Goal: Task Accomplishment & Management: Manage account settings

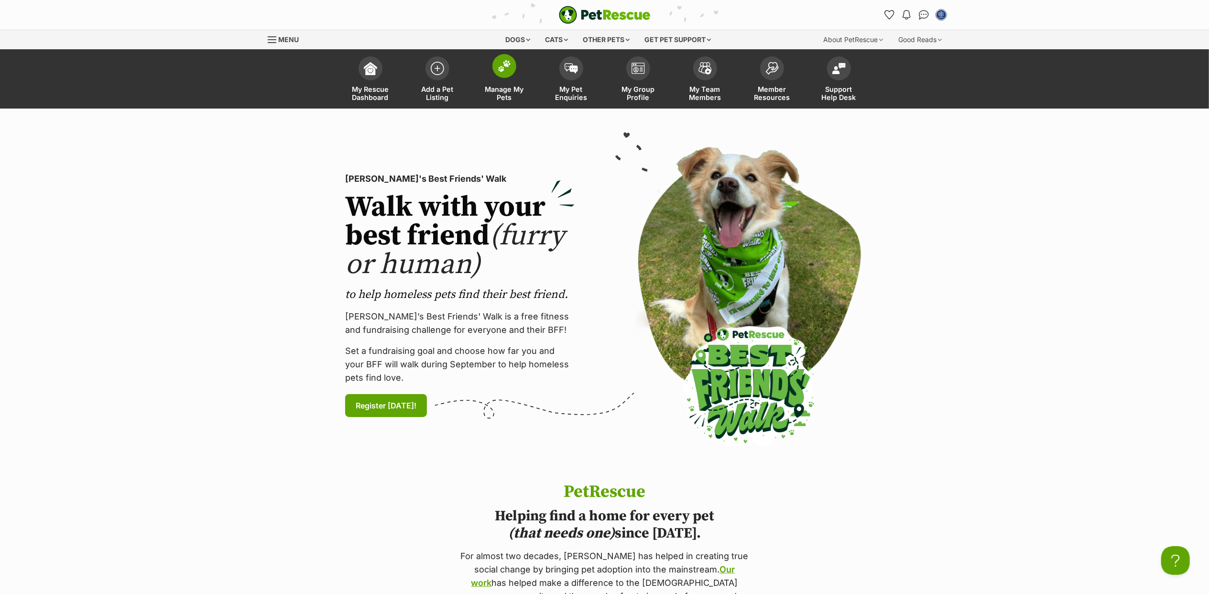
click at [497, 76] on span at bounding box center [504, 66] width 24 height 24
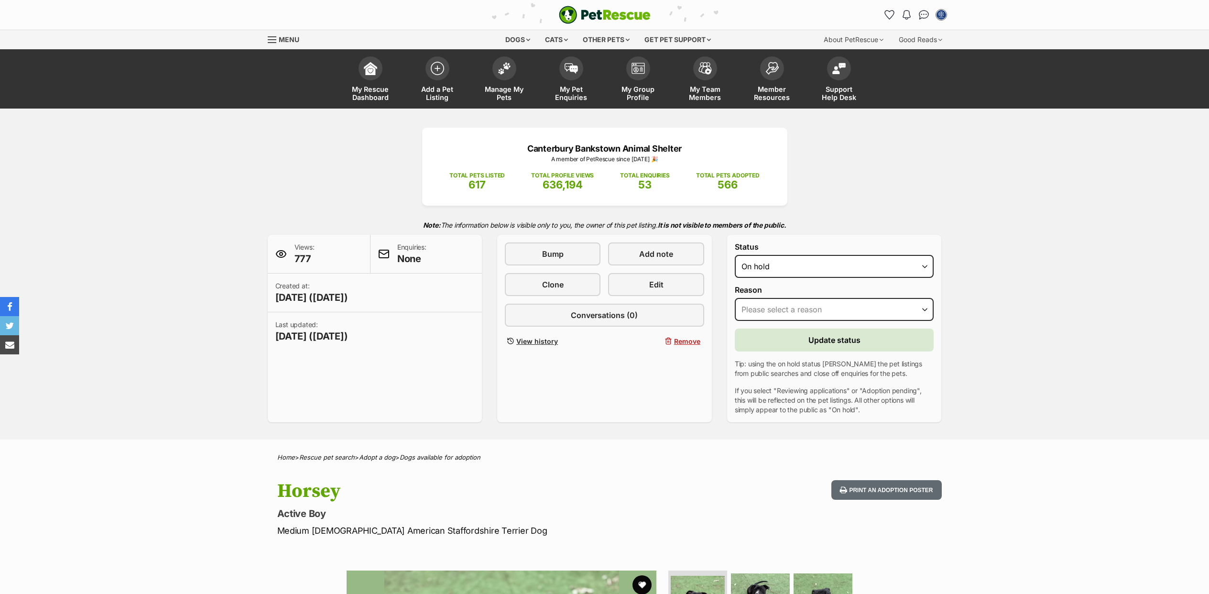
select select "on_hold"
click at [780, 268] on select "Draft Available On hold Adopted" at bounding box center [834, 266] width 199 height 23
click at [681, 335] on button "Remove" at bounding box center [656, 341] width 96 height 14
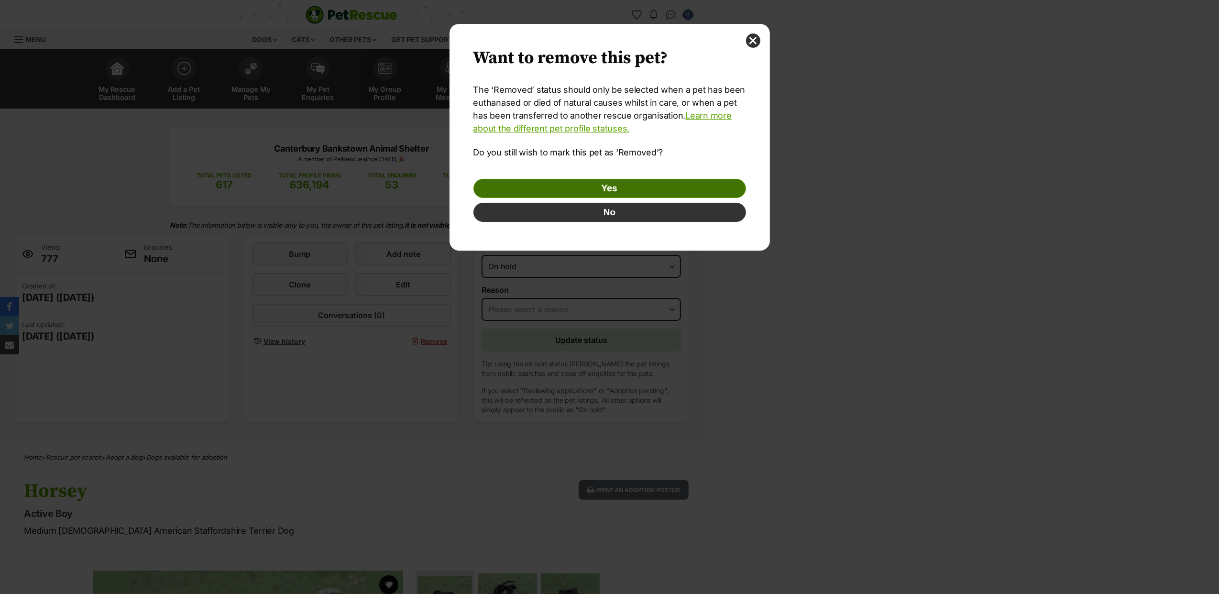
click at [647, 186] on link "Yes" at bounding box center [609, 188] width 272 height 19
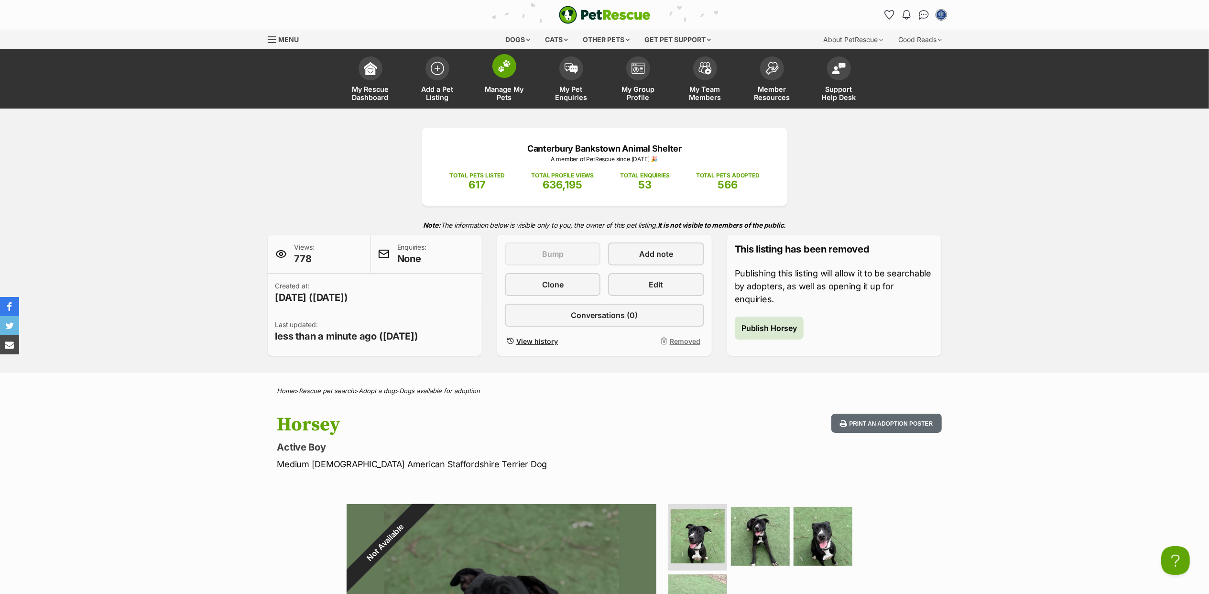
click at [508, 69] on img at bounding box center [504, 66] width 13 height 12
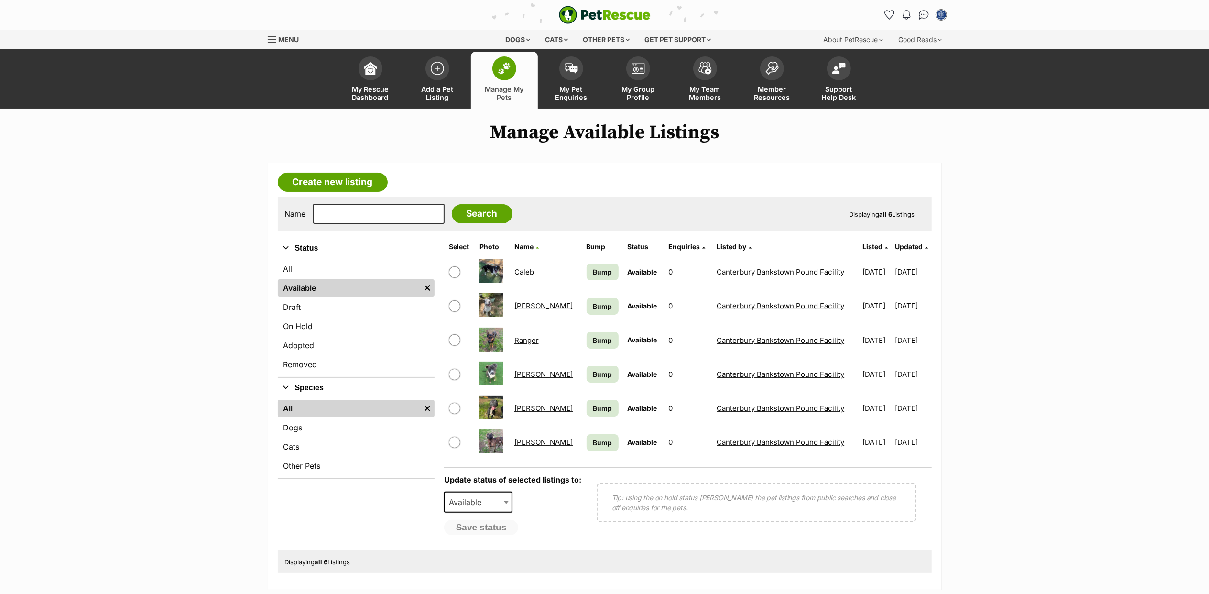
click at [526, 438] on link "[PERSON_NAME]" at bounding box center [543, 441] width 59 height 9
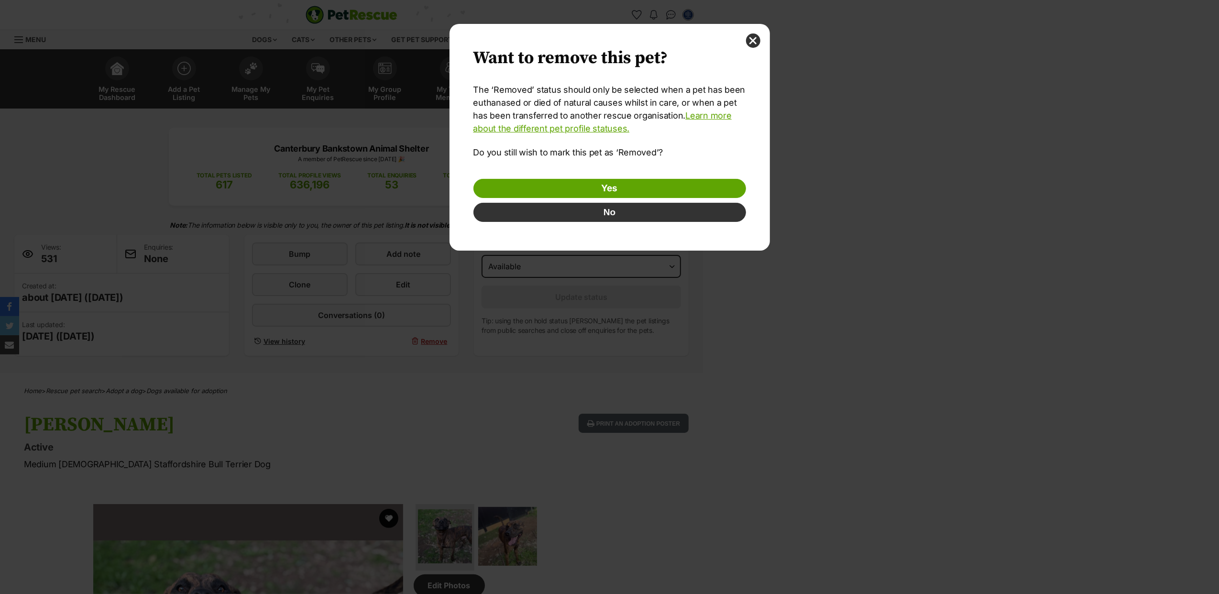
click at [668, 191] on link "Yes" at bounding box center [609, 188] width 272 height 19
click at [667, 184] on link "Yes" at bounding box center [609, 188] width 272 height 19
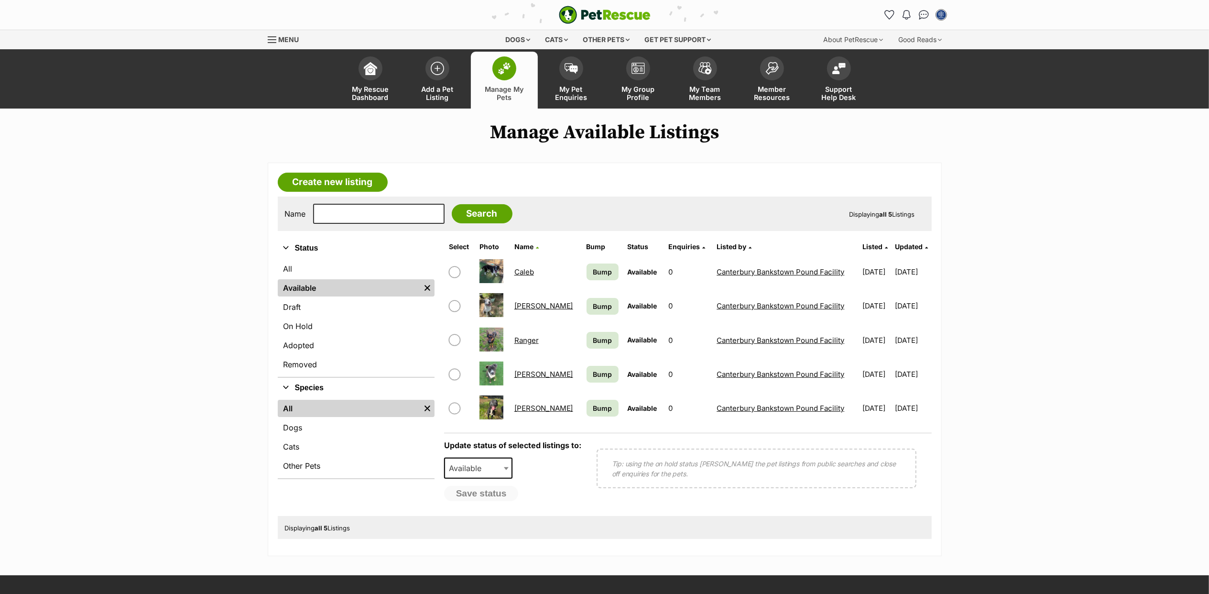
click at [339, 25] on div "PetRescue home Notifications Read Check out our new members article - We've upd…" at bounding box center [605, 15] width 688 height 30
click at [343, 180] on link "Create new listing" at bounding box center [333, 182] width 110 height 19
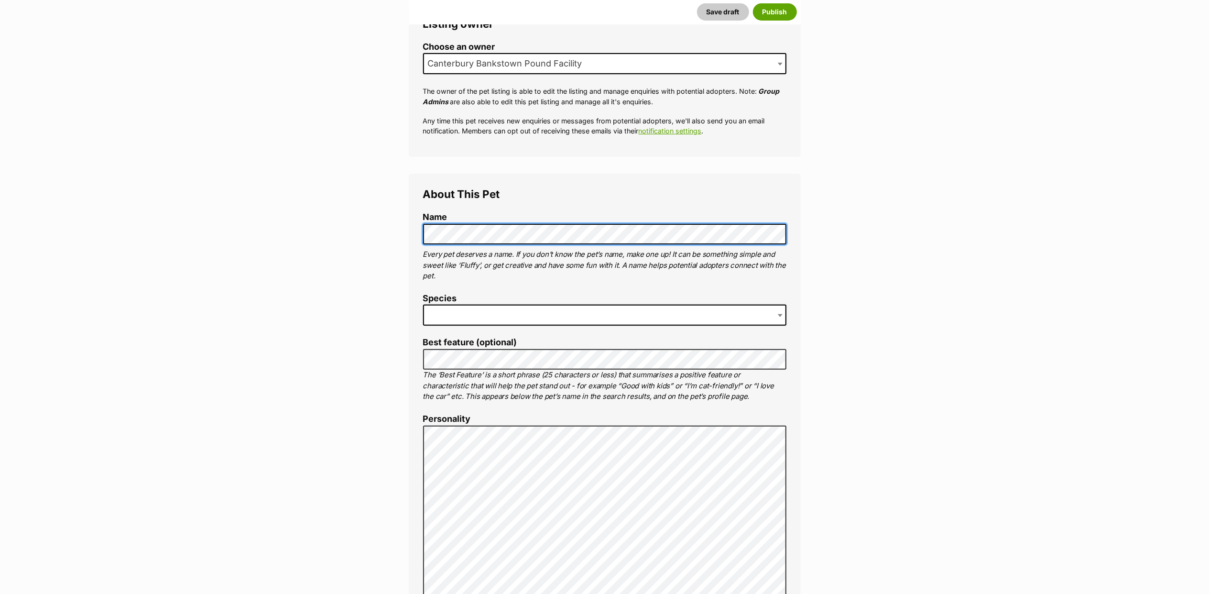
scroll to position [191, 0]
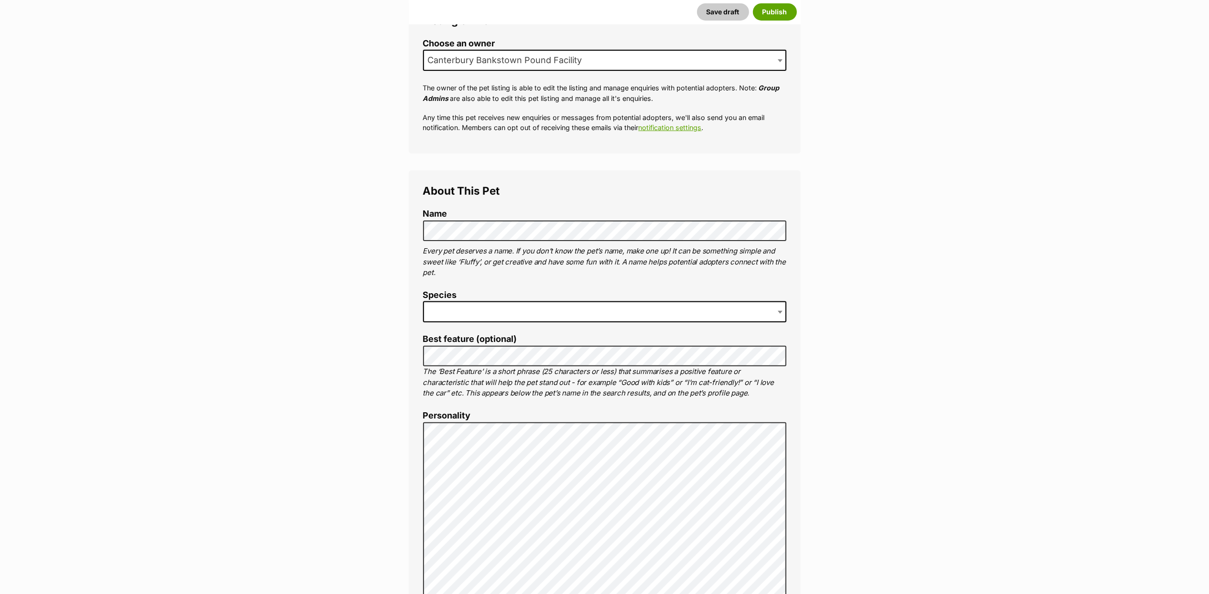
click at [482, 310] on span at bounding box center [604, 311] width 363 height 21
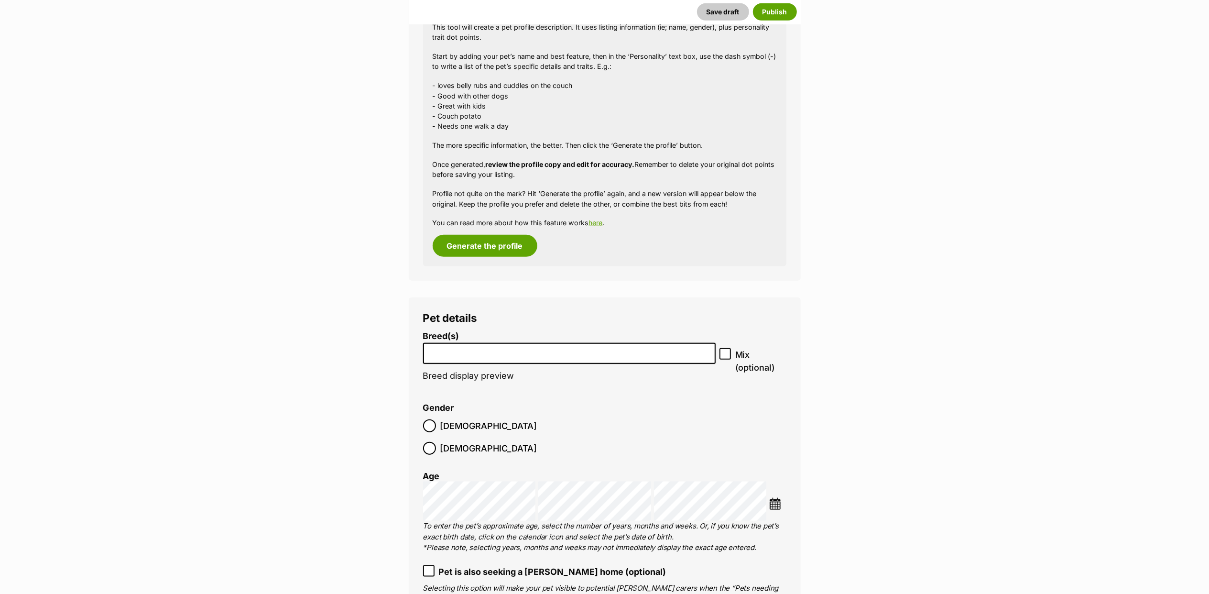
scroll to position [956, 0]
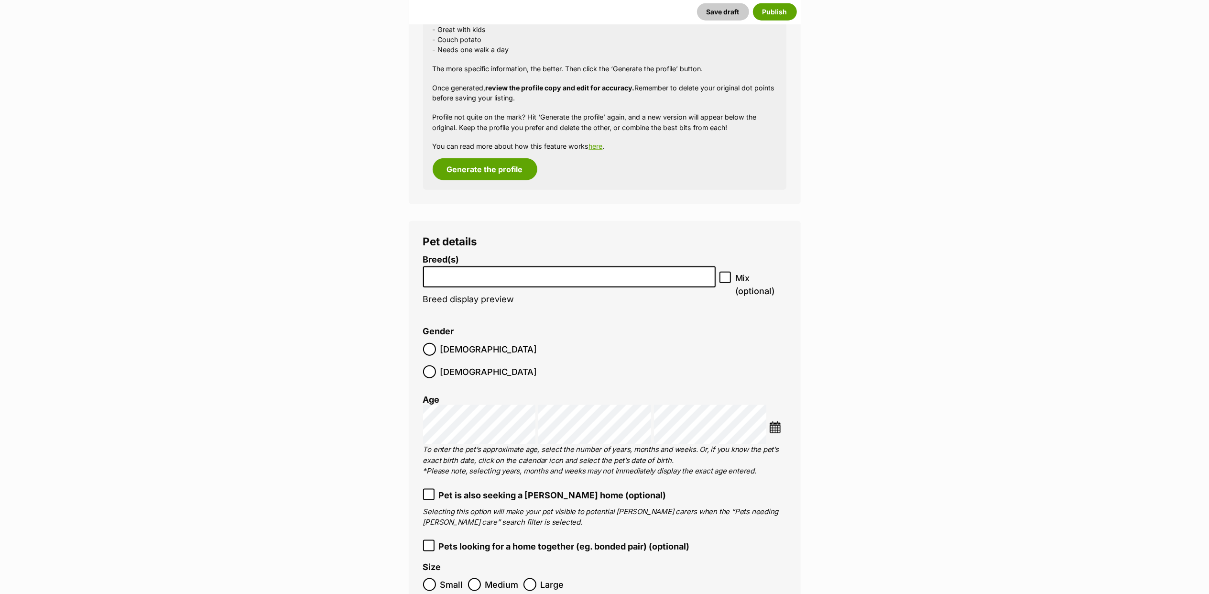
click at [518, 276] on input "search" at bounding box center [569, 275] width 286 height 10
type input "husky"
select select "191"
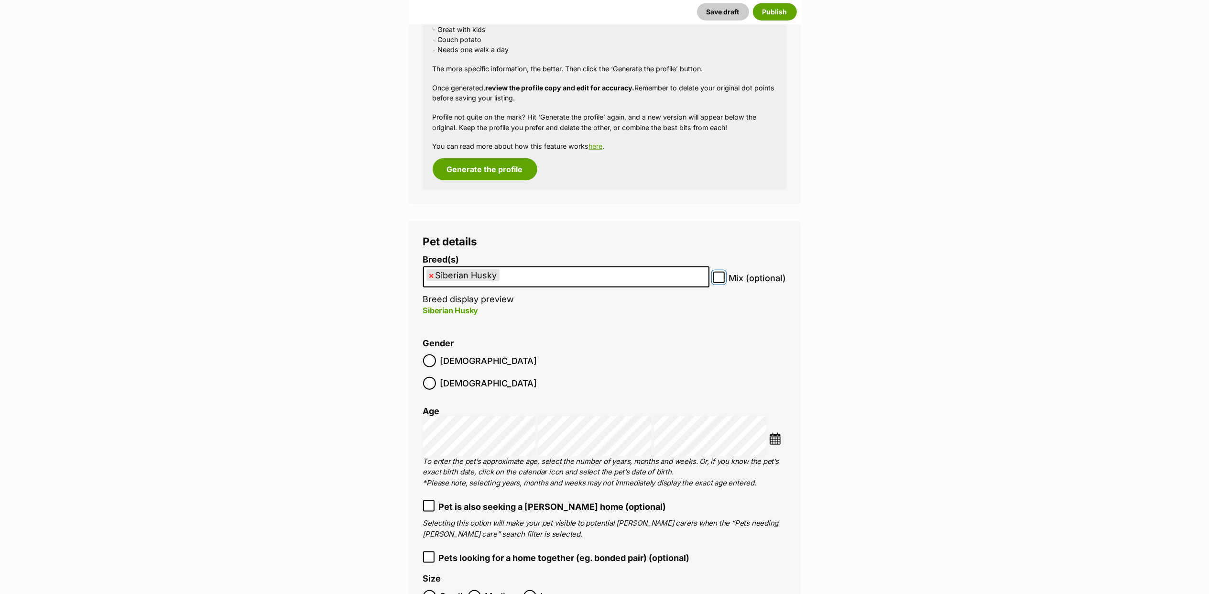
click at [725, 274] on input "Mix (optional)" at bounding box center [718, 277] width 11 height 11
checkbox input "true"
click at [448, 360] on span "Male" at bounding box center [488, 360] width 97 height 13
click at [774, 433] on img at bounding box center [775, 439] width 12 height 12
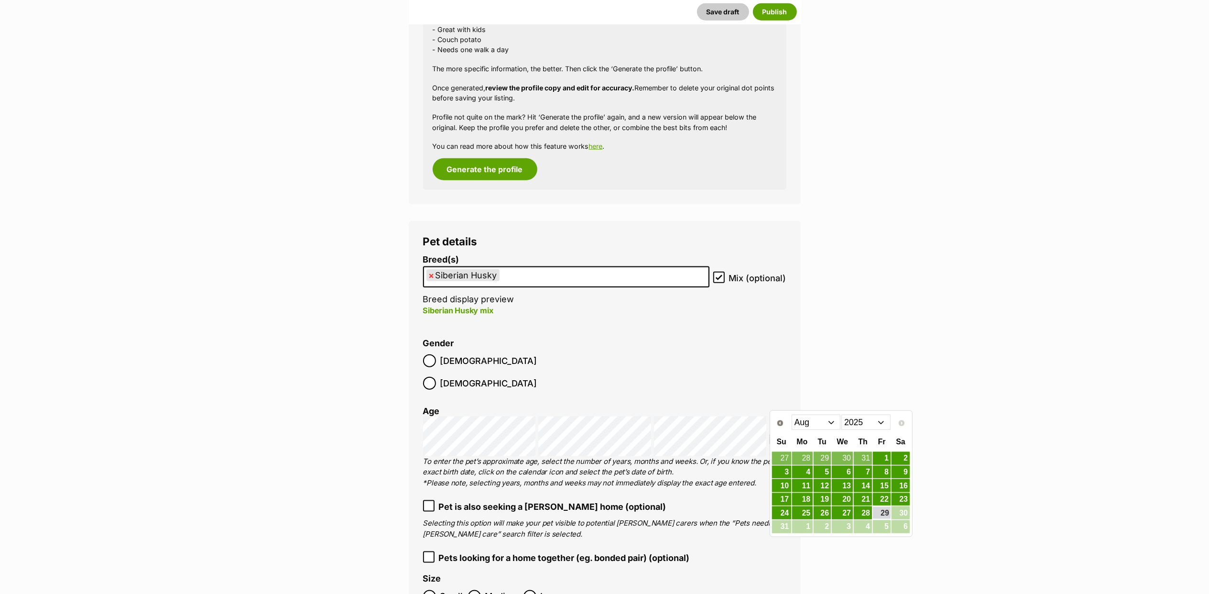
click at [834, 419] on select "Jan Feb Mar Apr May Jun Jul Aug" at bounding box center [816, 421] width 49 height 15
click at [882, 421] on select "2015 2016 2017 2018 2019 2020 2021 2022 2023 2024 2025" at bounding box center [865, 421] width 49 height 15
click at [836, 424] on select "Jan Feb Mar Apr May Jun Jul Aug Sep Oct Nov Dec" at bounding box center [816, 421] width 49 height 15
click at [905, 500] on link "23" at bounding box center [901, 499] width 18 height 12
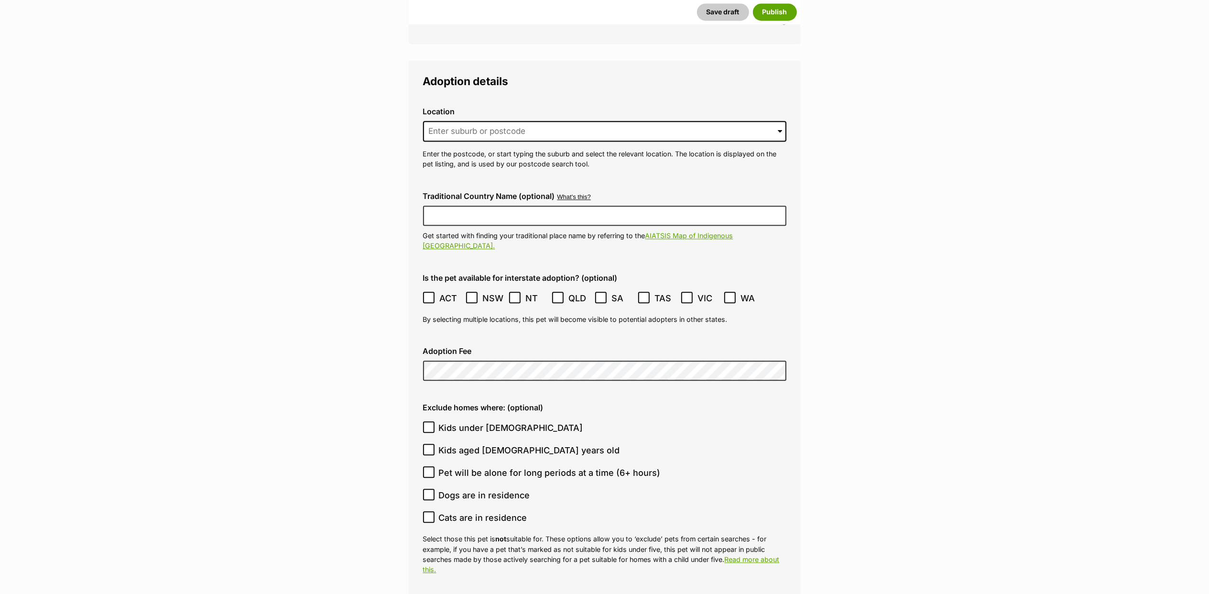
scroll to position [2231, 0]
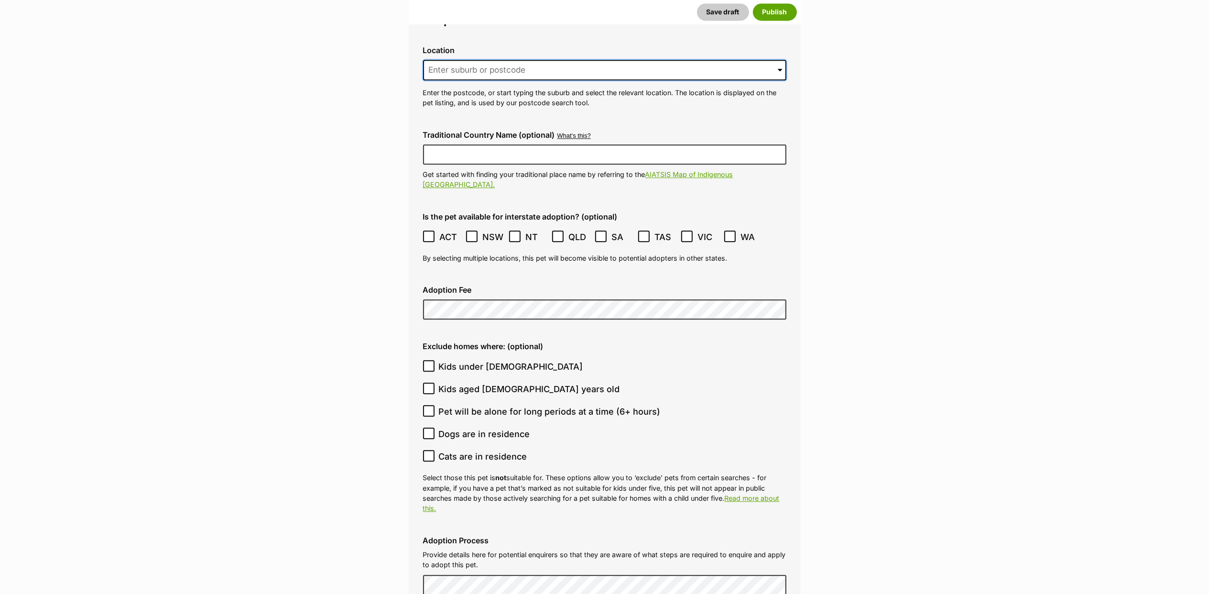
click at [566, 60] on input at bounding box center [604, 70] width 363 height 21
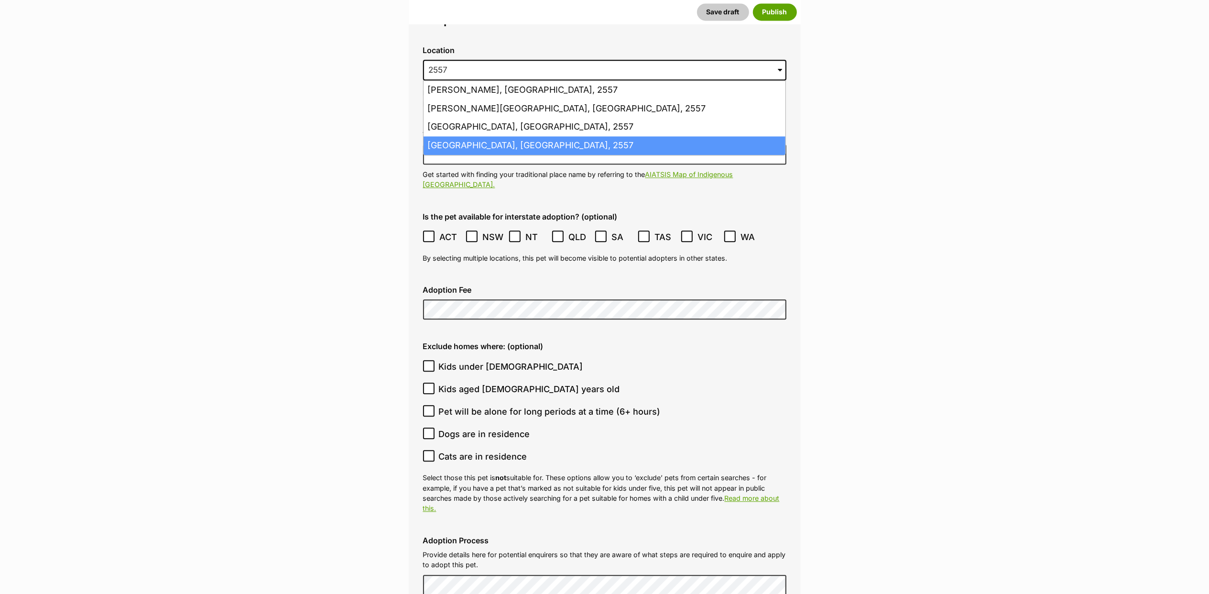
click at [555, 136] on li "Rossmore, New South Wales, 2557" at bounding box center [605, 145] width 362 height 19
type input "Rossmore, New South Wales, 2557"
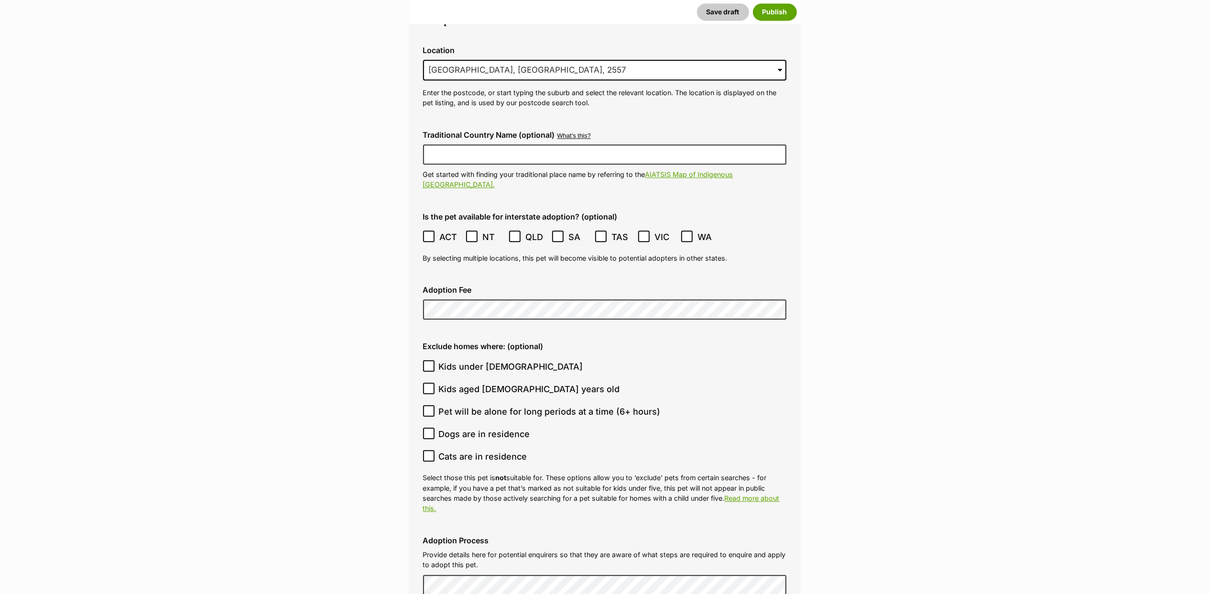
click at [684, 233] on icon at bounding box center [687, 236] width 7 height 7
click at [474, 233] on icon at bounding box center [471, 236] width 7 height 7
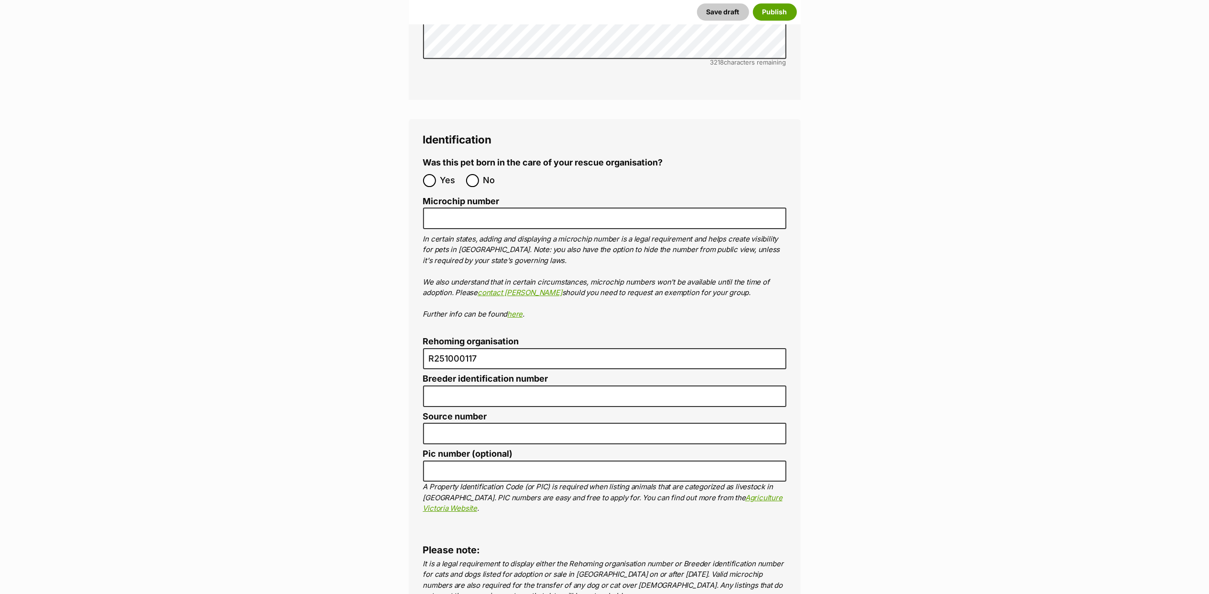
scroll to position [3059, 0]
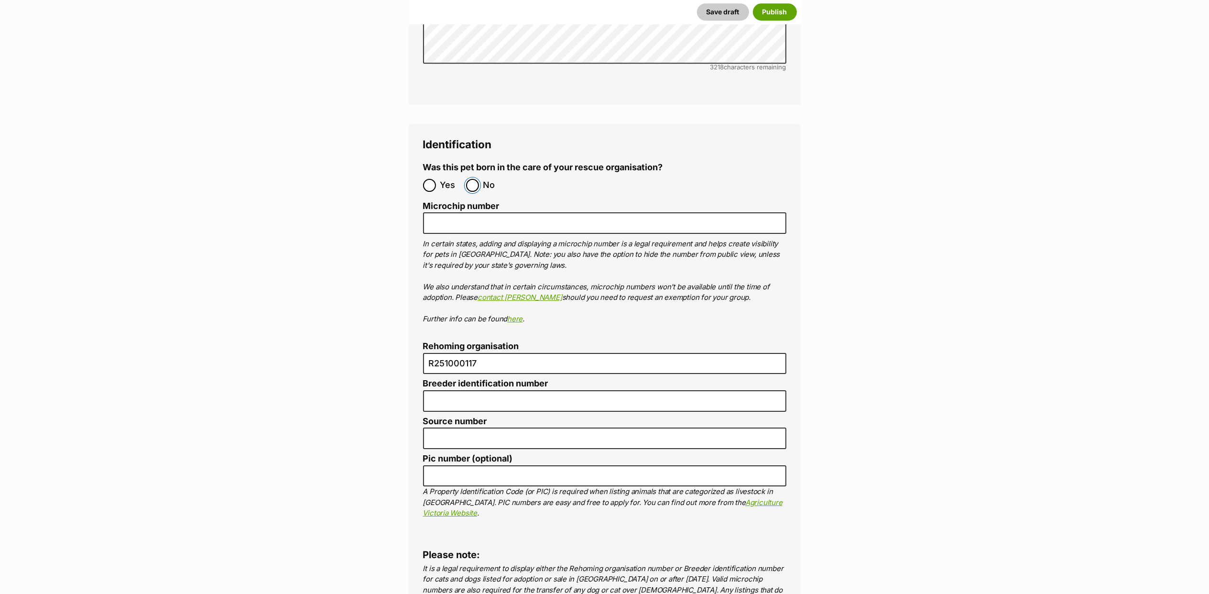
drag, startPoint x: 472, startPoint y: 154, endPoint x: 455, endPoint y: 297, distance: 144.4
click at [471, 179] on input "No" at bounding box center [472, 185] width 13 height 13
radio input "true"
click at [446, 353] on input "R251000117" at bounding box center [604, 364] width 363 height 22
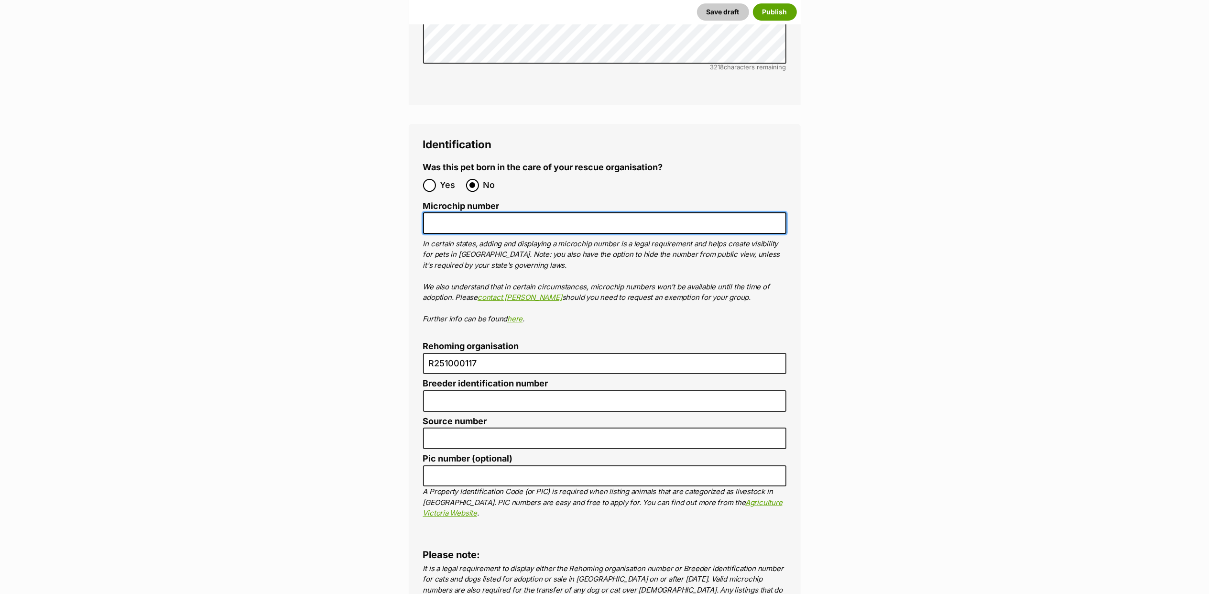
click at [489, 212] on input "Microchip number" at bounding box center [604, 223] width 363 height 22
paste input "R251000117"
type input "R251000117"
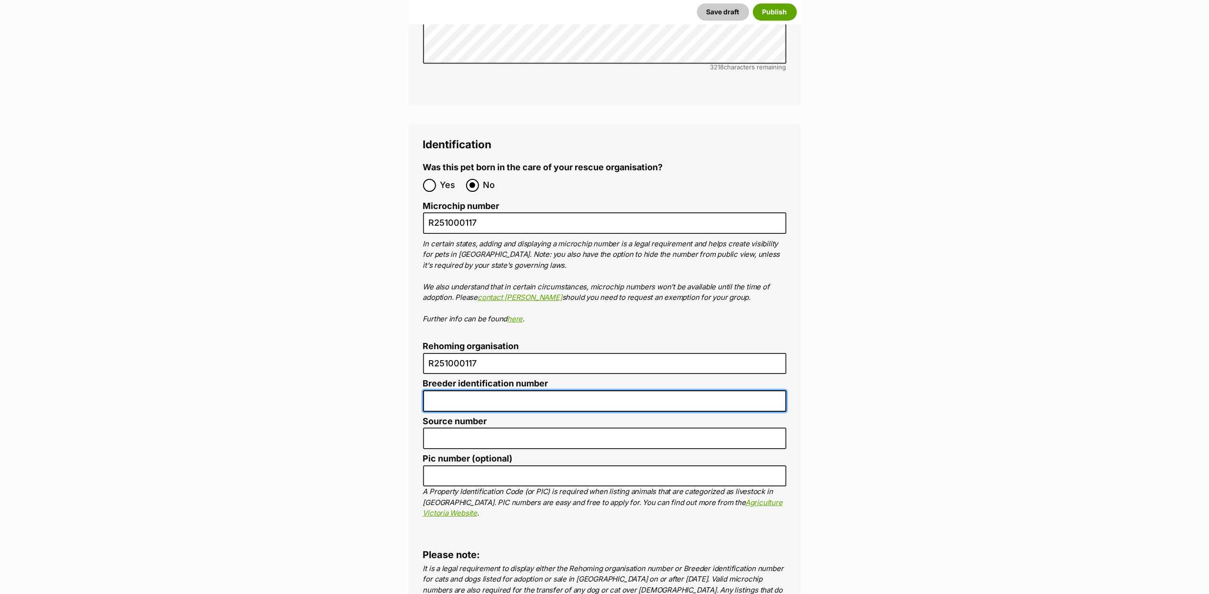
click at [498, 390] on input "Breeder identification number" at bounding box center [604, 401] width 363 height 22
paste input "R251000117"
type input "R251000117"
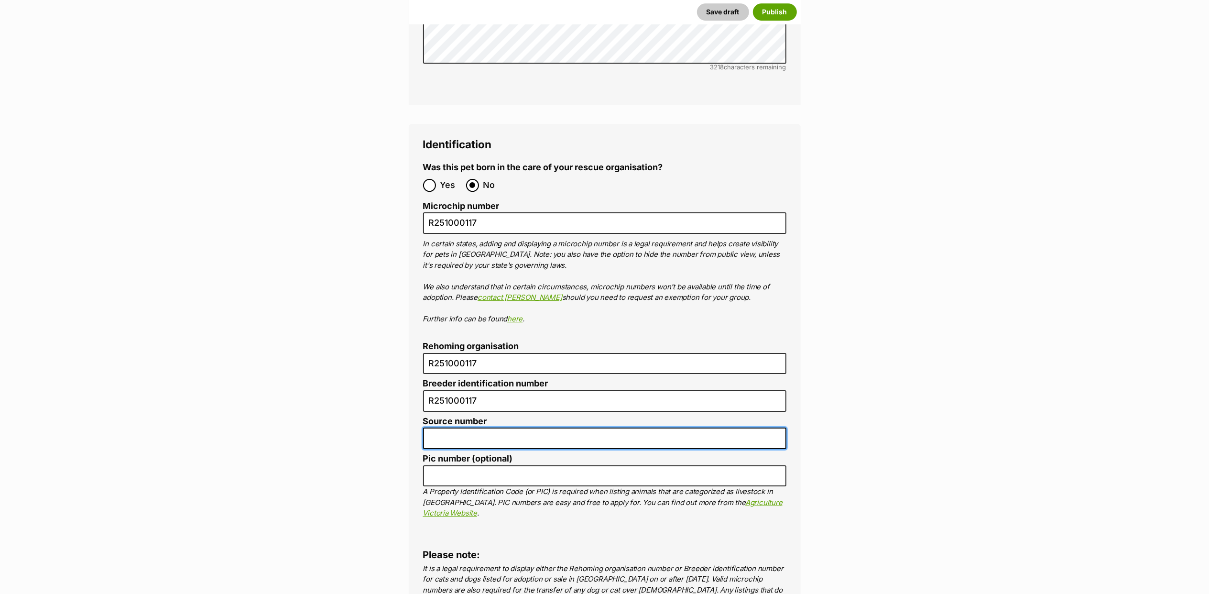
click at [492, 427] on input "Source number" at bounding box center [604, 438] width 363 height 22
paste input "R251000117"
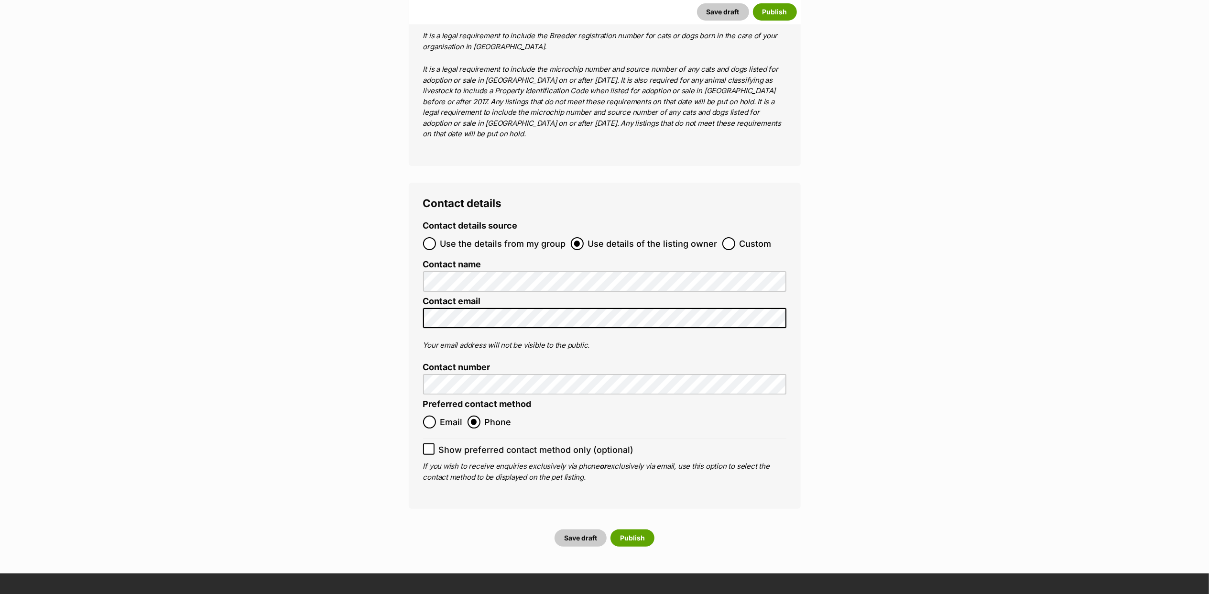
scroll to position [3824, 0]
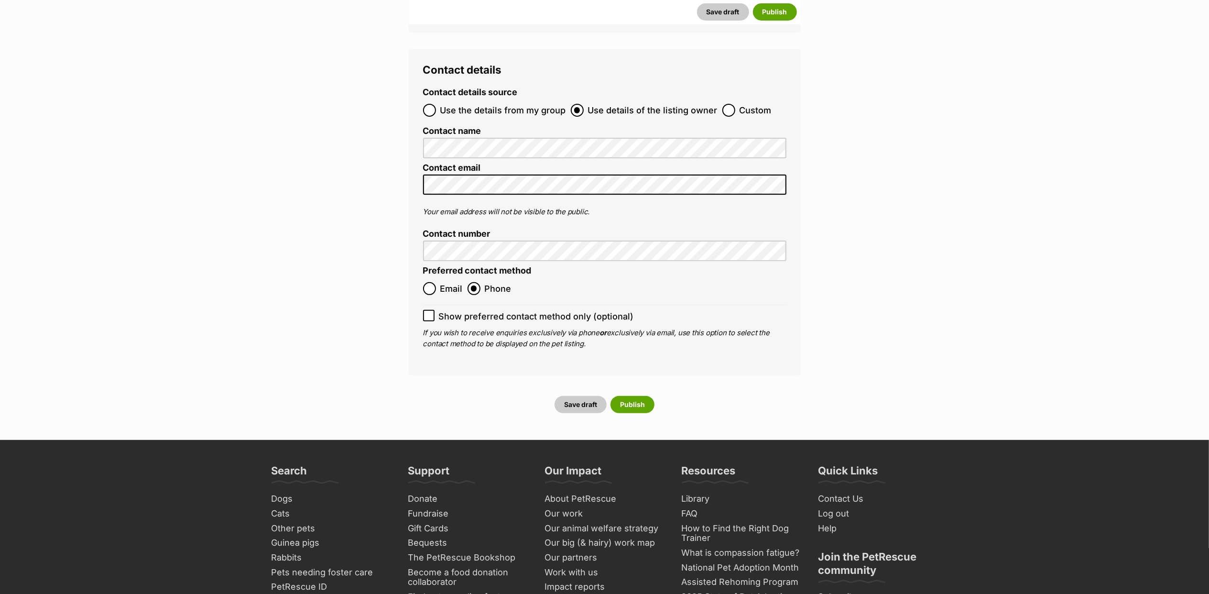
type input "R251000117"
click at [425, 310] on input "Show preferred contact method only (optional)" at bounding box center [428, 315] width 11 height 11
checkbox input "true"
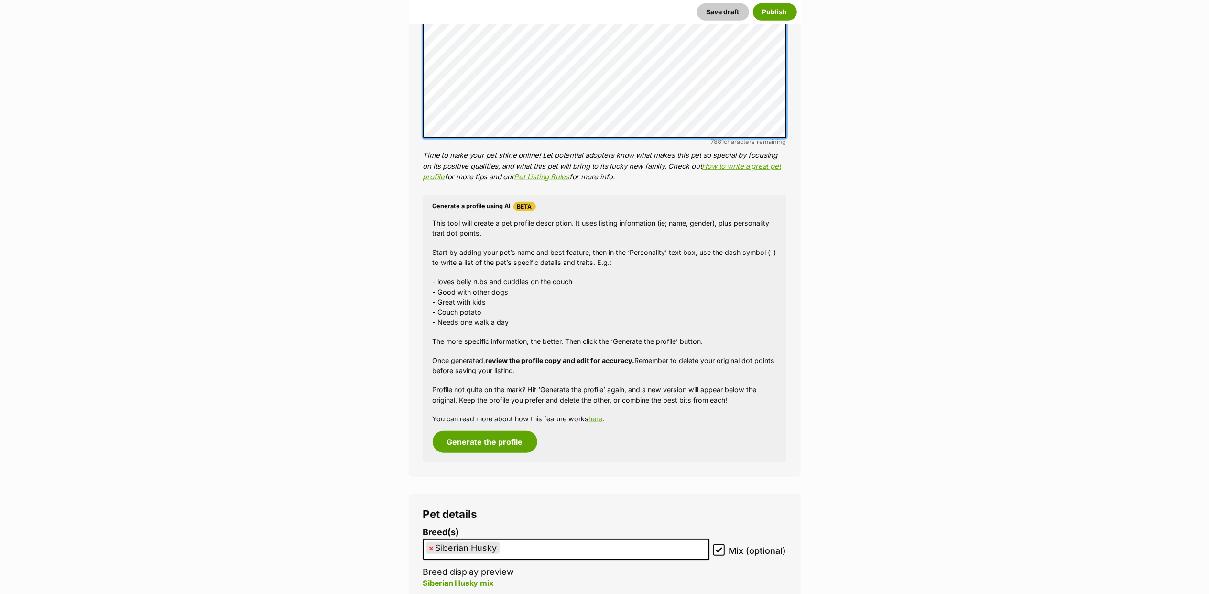
scroll to position [701, 0]
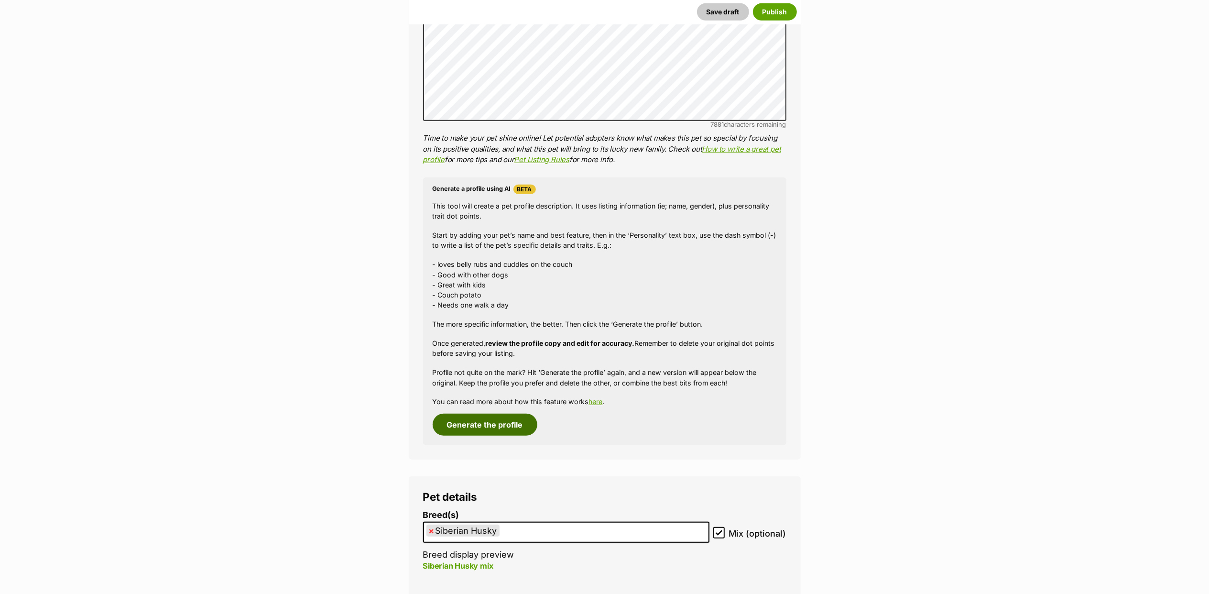
click at [476, 423] on button "Generate the profile" at bounding box center [485, 425] width 105 height 22
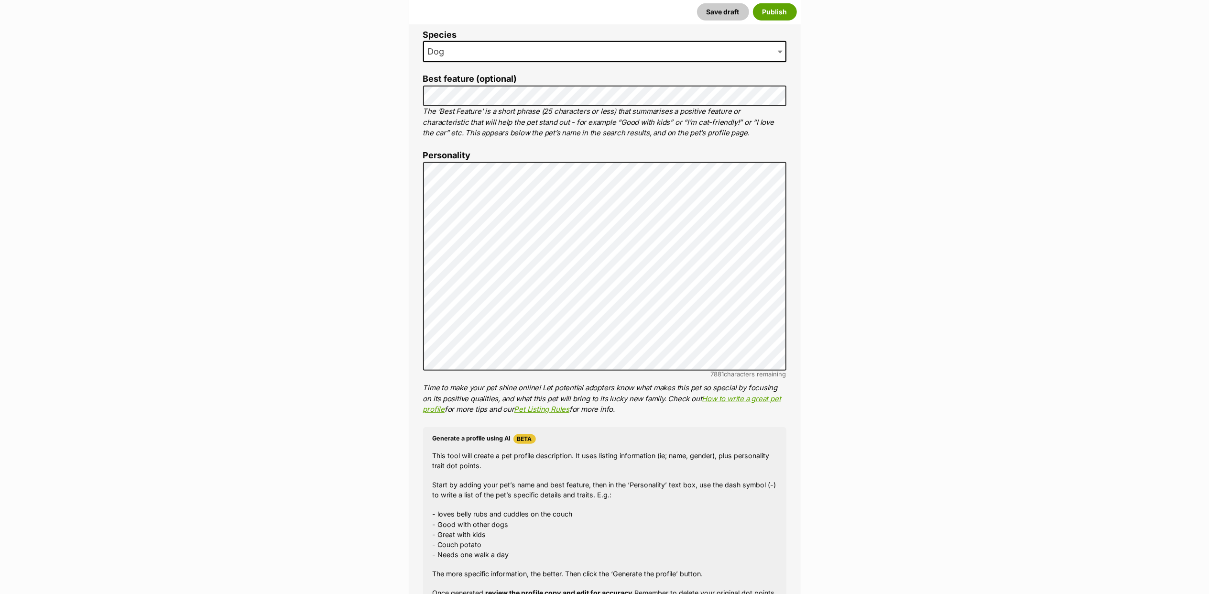
scroll to position [421, 0]
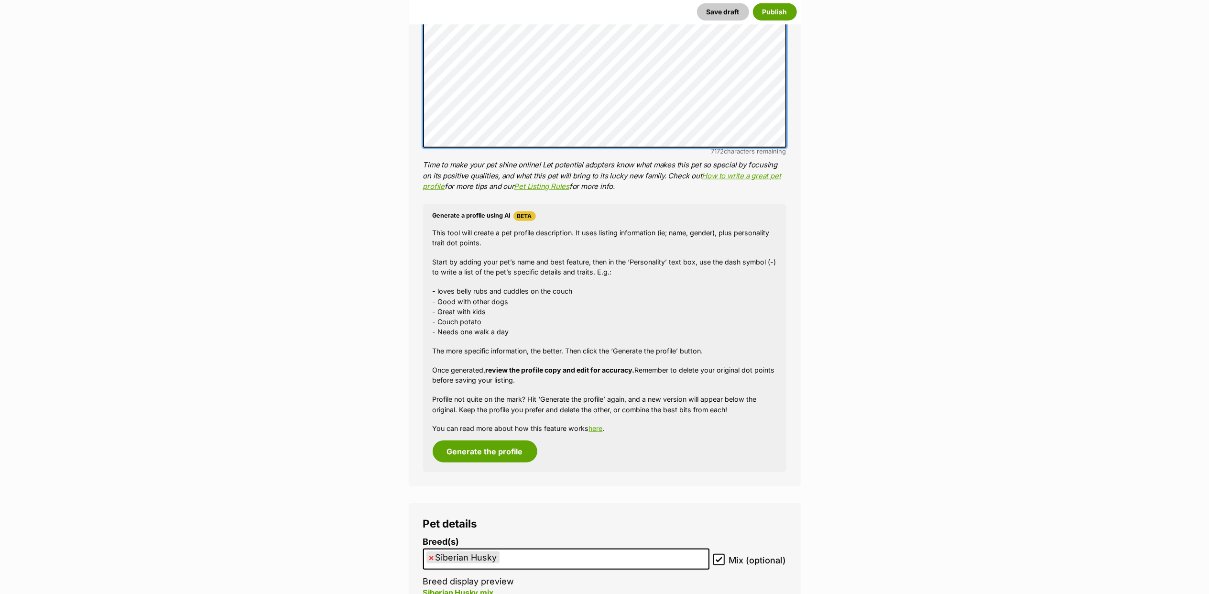
scroll to position [867, 0]
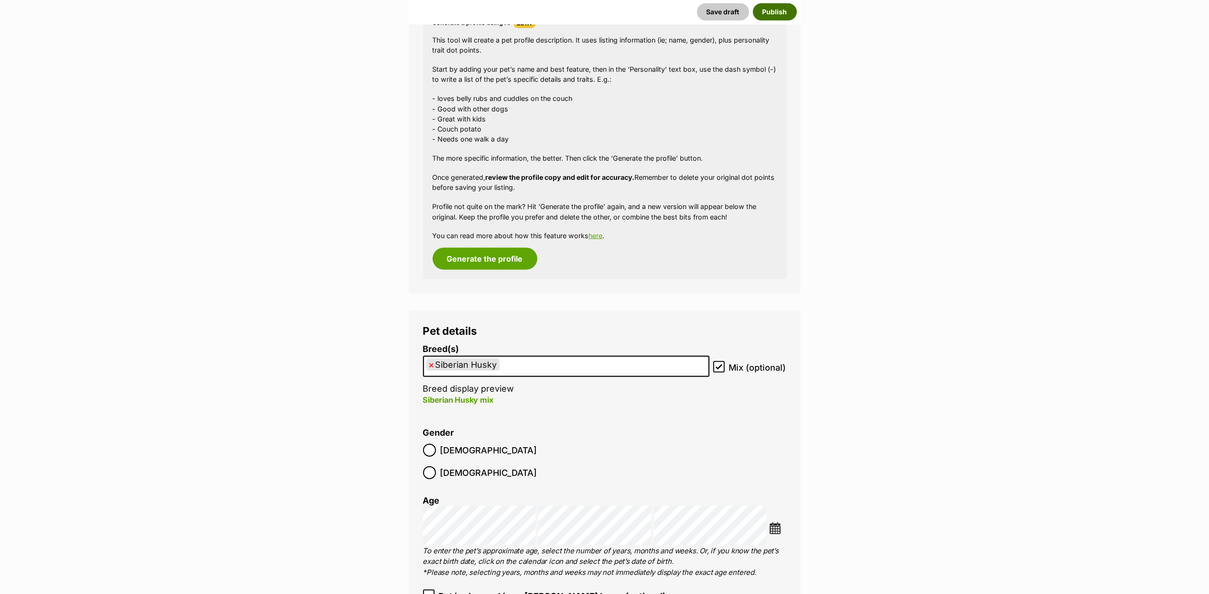
click at [765, 11] on button "Publish" at bounding box center [775, 11] width 44 height 17
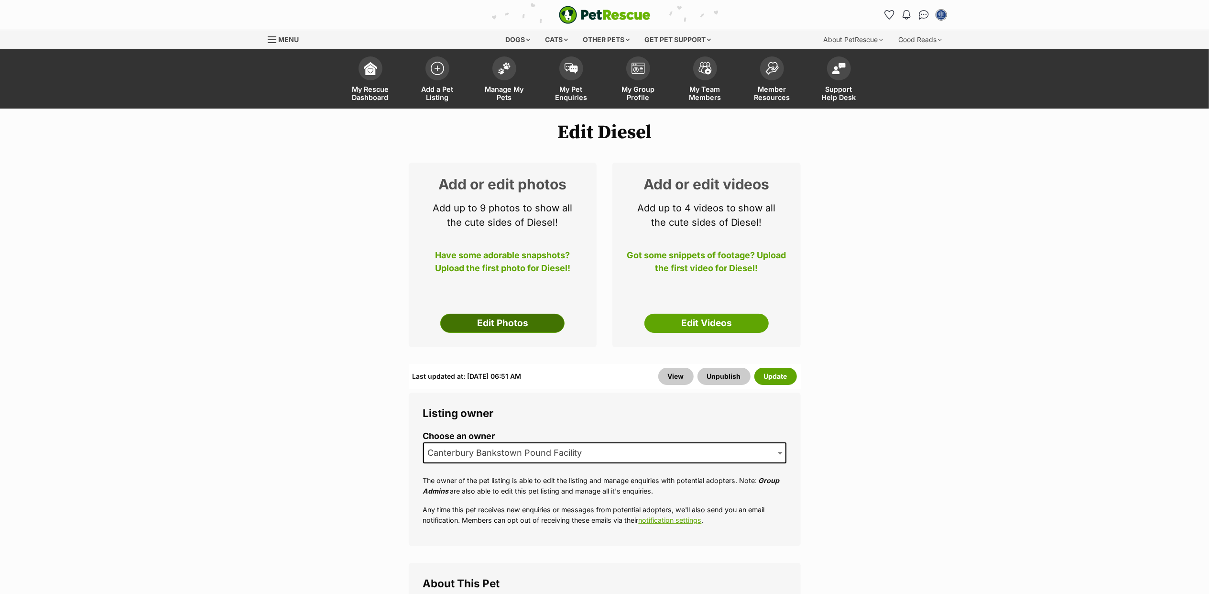
click at [531, 321] on link "Edit Photos" at bounding box center [502, 323] width 124 height 19
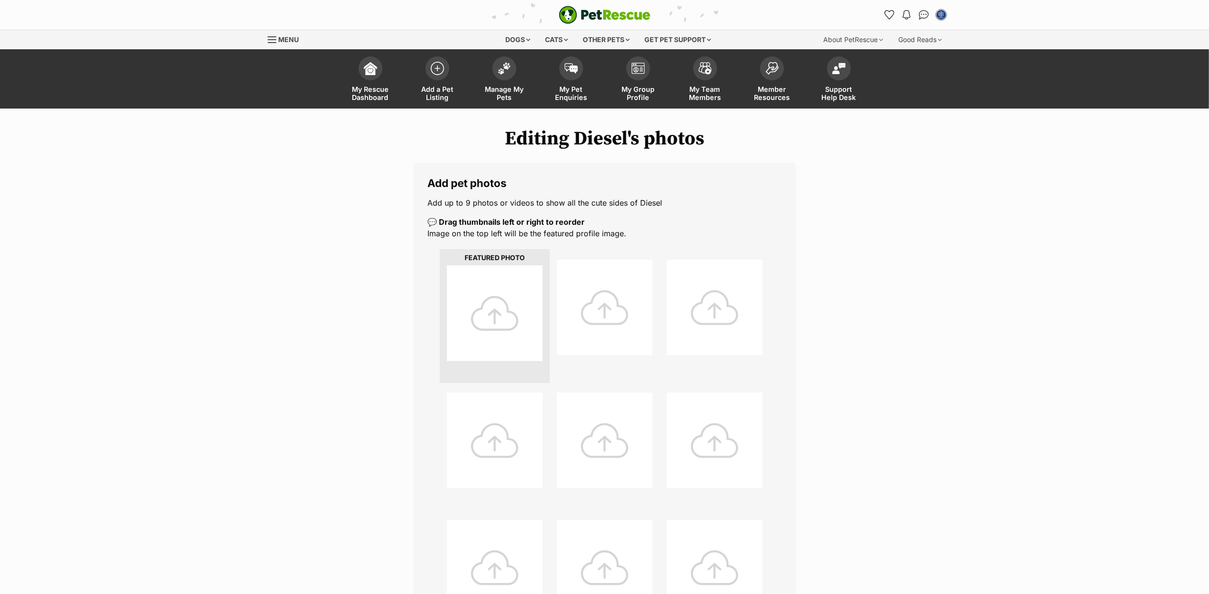
click at [501, 291] on div at bounding box center [495, 313] width 96 height 96
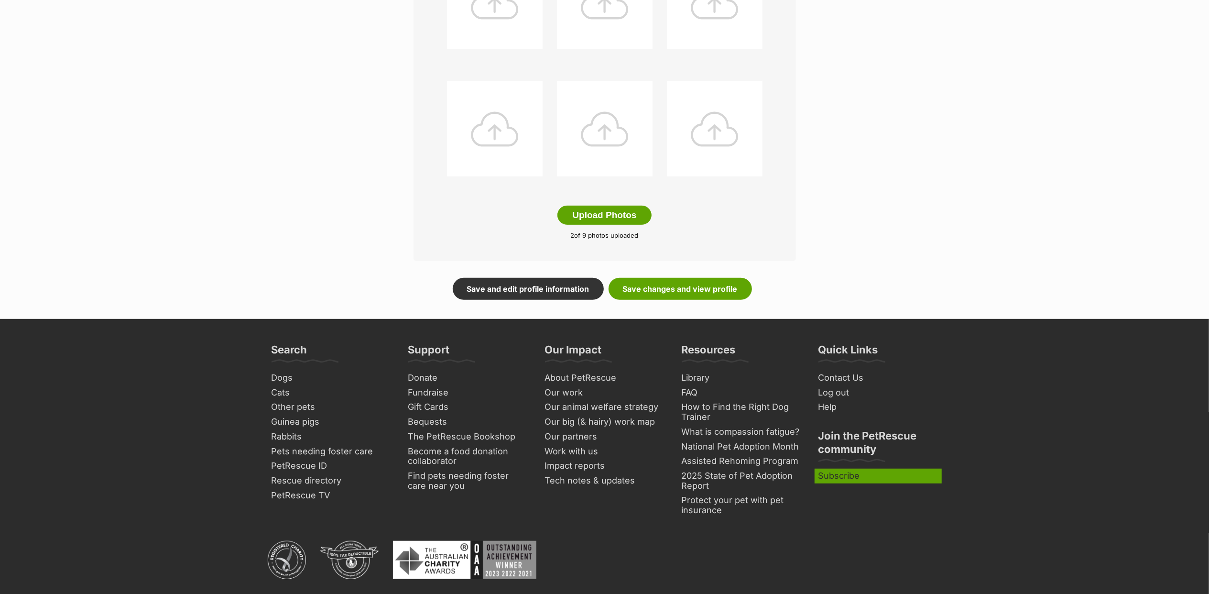
scroll to position [446, 0]
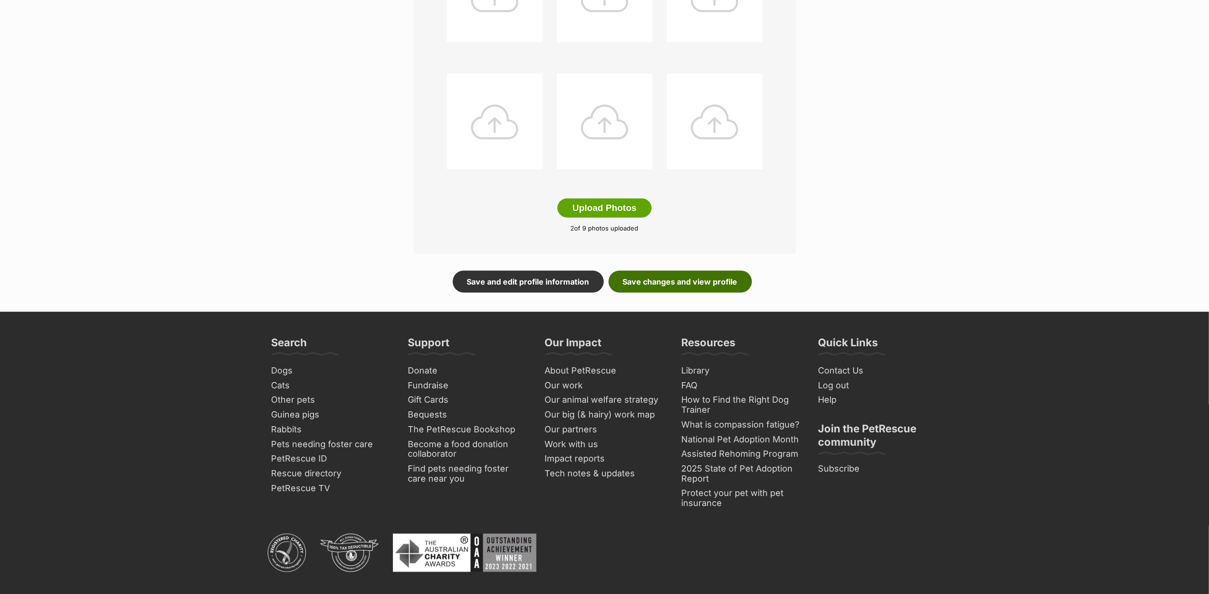
click at [685, 278] on link "Save changes and view profile" at bounding box center [680, 282] width 143 height 22
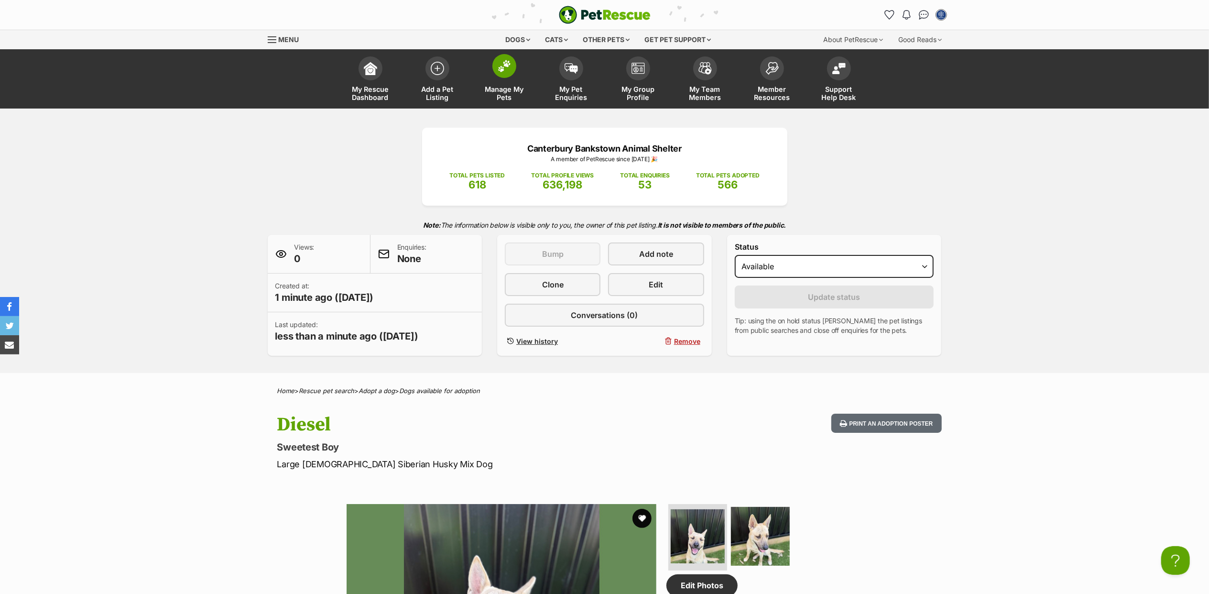
click at [507, 76] on span at bounding box center [504, 66] width 24 height 24
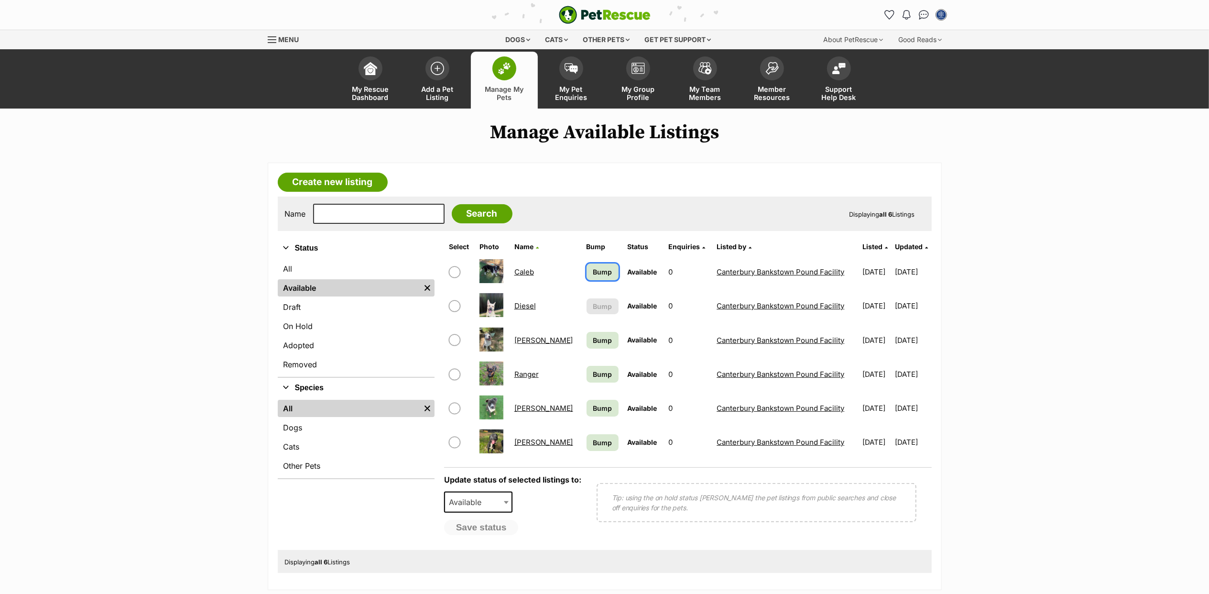
click at [593, 269] on span "Bump" at bounding box center [602, 272] width 19 height 10
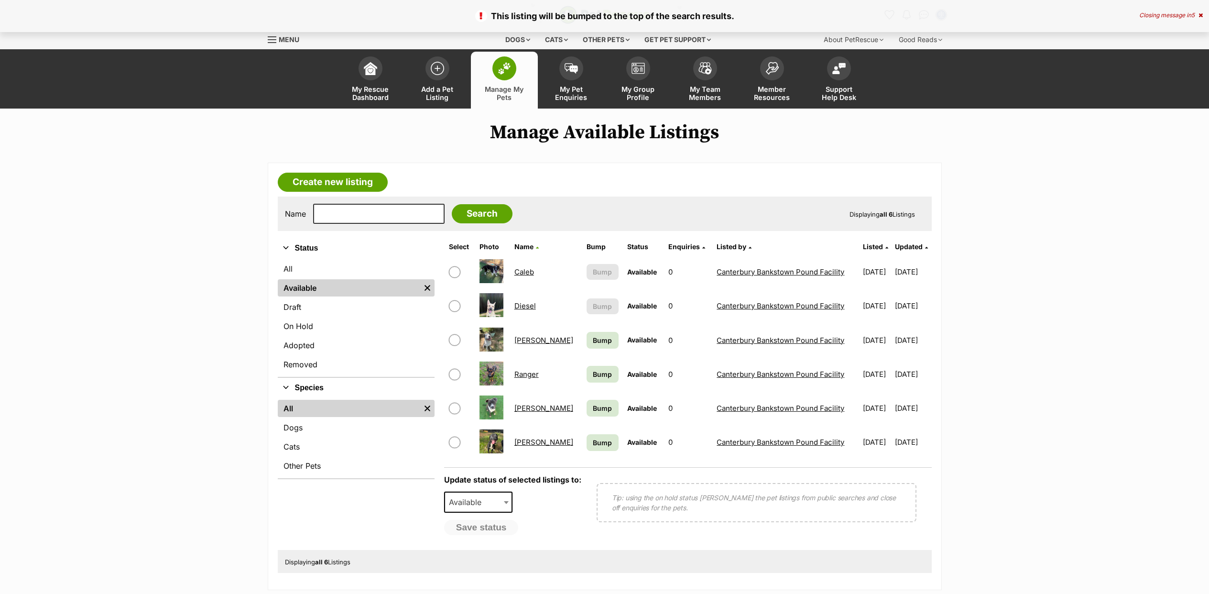
click at [587, 332] on link "Bump" at bounding box center [603, 340] width 33 height 17
click at [593, 375] on span "Bump" at bounding box center [602, 374] width 19 height 10
click at [593, 444] on span "Bump" at bounding box center [602, 442] width 19 height 10
